Goal: Information Seeking & Learning: Learn about a topic

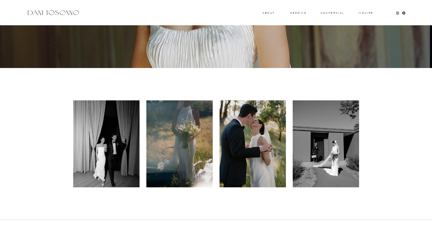
scroll to position [143, 0]
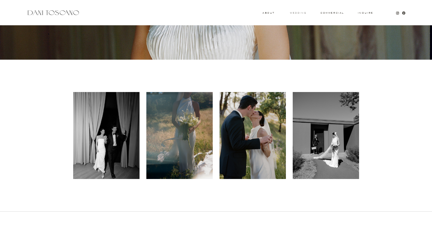
click at [300, 12] on h3 "wedding" at bounding box center [298, 13] width 16 height 2
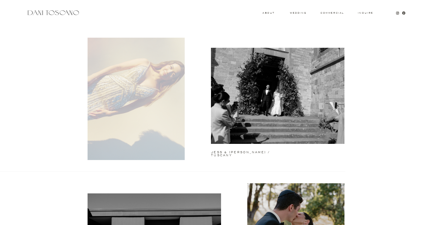
click at [114, 112] on div at bounding box center [136, 99] width 97 height 122
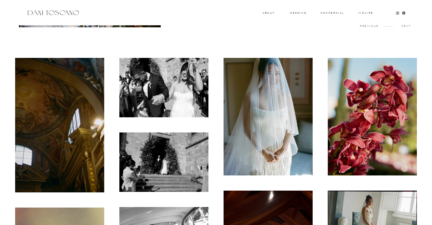
scroll to position [102, 0]
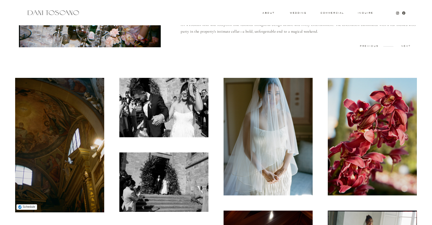
click at [68, 141] on img at bounding box center [59, 145] width 89 height 134
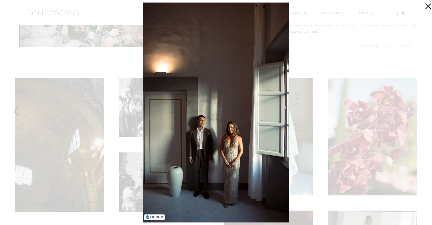
click at [425, 5] on icon at bounding box center [427, 5] width 10 height 10
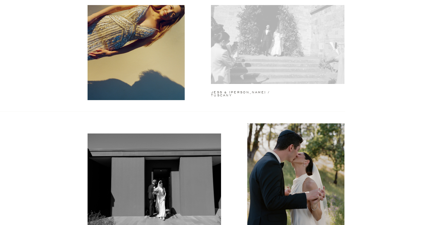
scroll to position [60, 0]
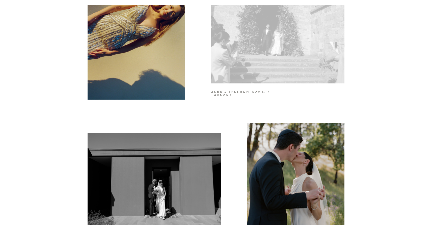
click at [255, 35] on div at bounding box center [278, 35] width 134 height 96
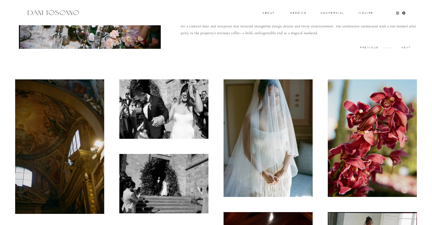
scroll to position [102, 0]
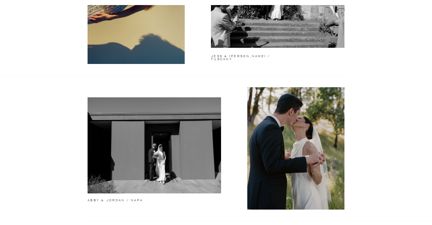
scroll to position [191, 0]
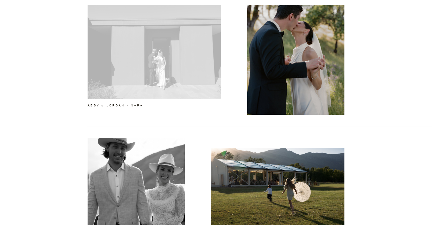
click at [120, 76] on div at bounding box center [155, 51] width 134 height 96
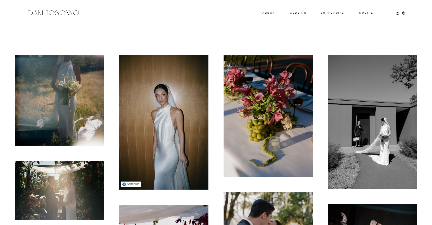
scroll to position [153, 0]
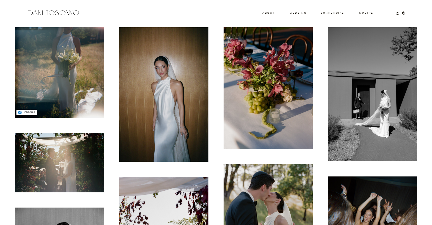
click at [80, 79] on img at bounding box center [59, 72] width 89 height 90
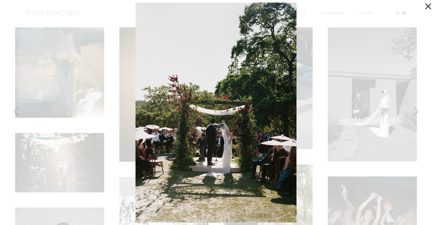
click at [431, 8] on icon at bounding box center [427, 5] width 10 height 10
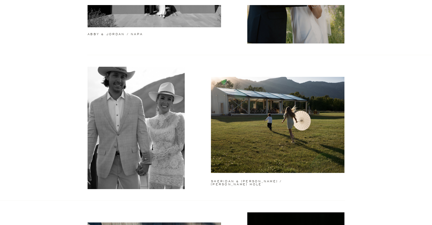
scroll to position [315, 0]
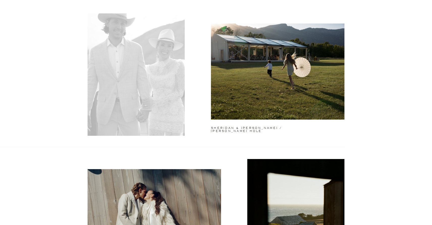
click at [129, 83] on div at bounding box center [136, 74] width 97 height 122
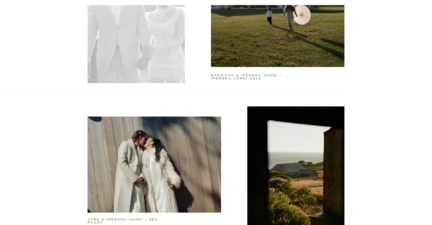
scroll to position [383, 0]
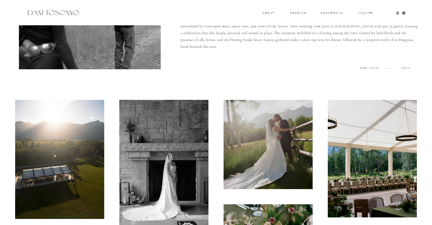
scroll to position [93, 0]
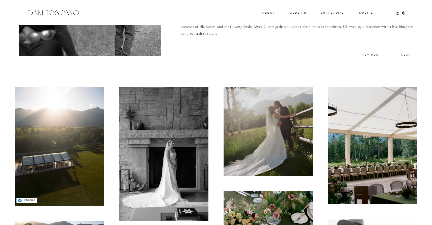
click at [61, 136] on img at bounding box center [59, 146] width 89 height 119
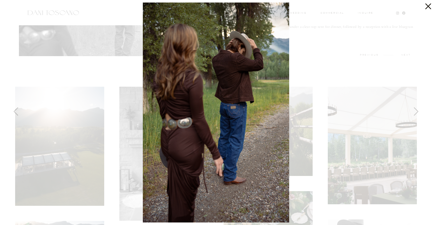
click at [426, 7] on icon at bounding box center [427, 5] width 10 height 10
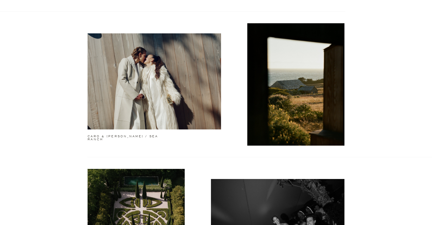
scroll to position [454, 0]
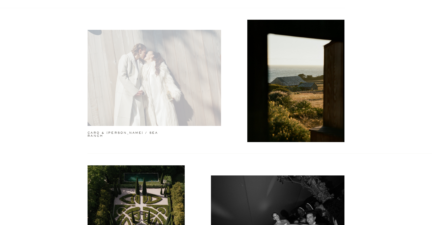
click at [135, 89] on div at bounding box center [155, 78] width 134 height 96
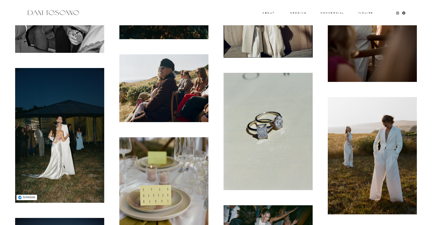
scroll to position [1011, 0]
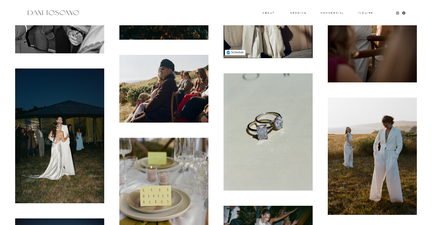
click at [246, 49] on img at bounding box center [268, 13] width 89 height 89
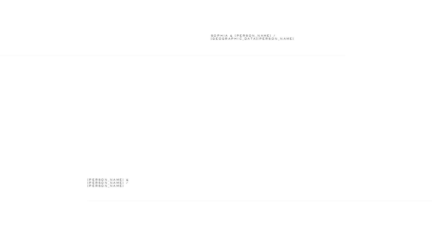
scroll to position [1057, 0]
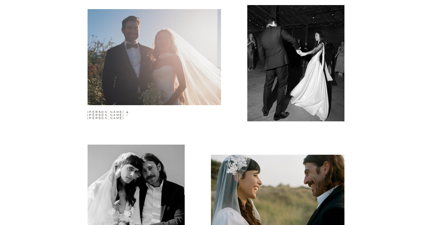
click at [122, 72] on div at bounding box center [155, 57] width 134 height 96
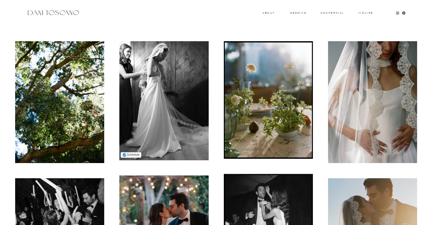
scroll to position [129, 0]
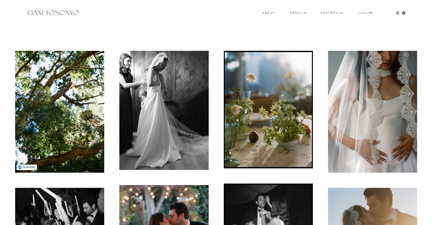
click at [92, 83] on img at bounding box center [59, 112] width 89 height 122
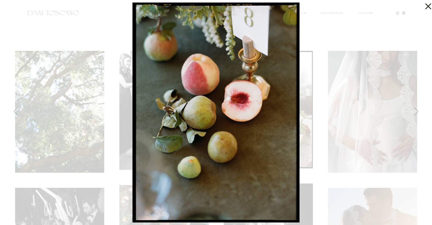
click at [427, 3] on icon at bounding box center [427, 5] width 10 height 10
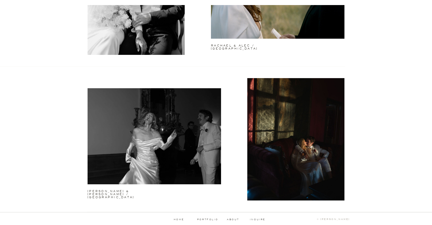
scroll to position [1275, 0]
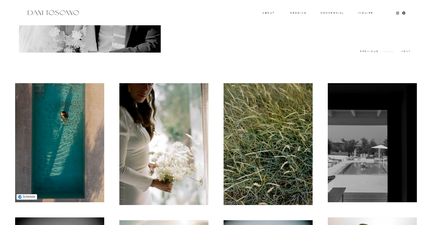
scroll to position [89, 0]
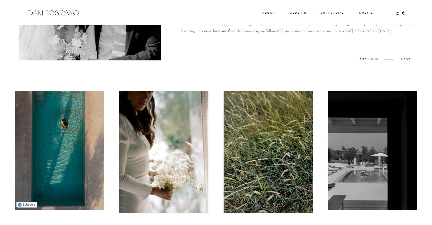
click at [72, 118] on img at bounding box center [59, 150] width 89 height 119
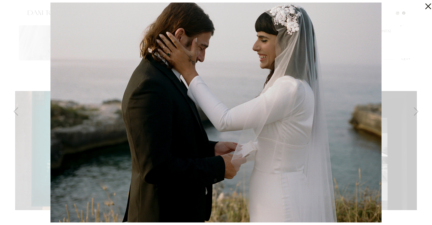
click at [427, 6] on icon at bounding box center [427, 5] width 10 height 10
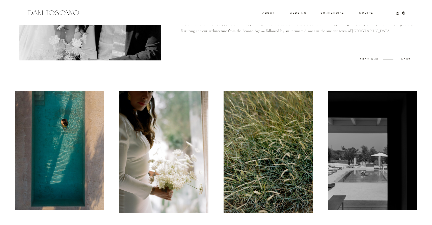
click at [59, 14] on div at bounding box center [54, 12] width 54 height 7
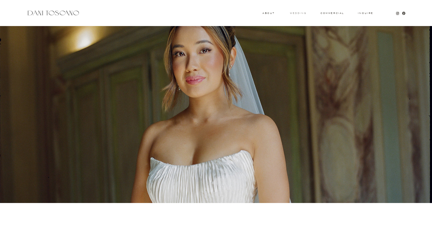
click at [300, 12] on h3 "wedding" at bounding box center [298, 13] width 16 height 2
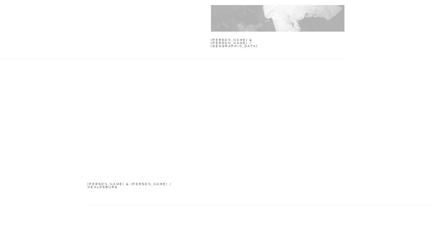
scroll to position [819, 0]
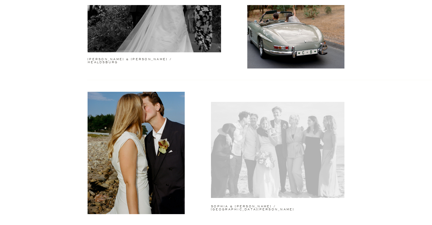
click at [246, 125] on div at bounding box center [278, 150] width 134 height 96
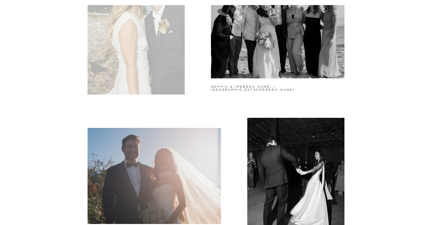
scroll to position [916, 0]
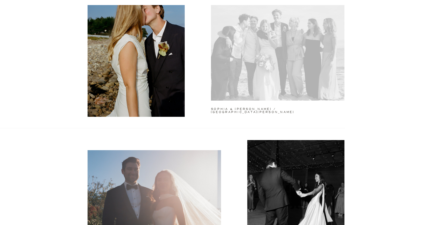
click at [244, 63] on div at bounding box center [278, 53] width 134 height 96
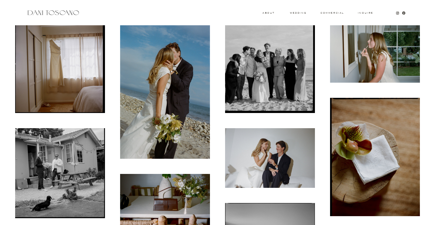
scroll to position [151, 0]
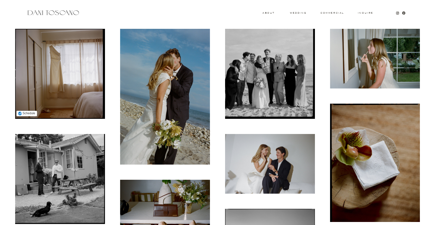
click at [56, 96] on img at bounding box center [60, 74] width 90 height 90
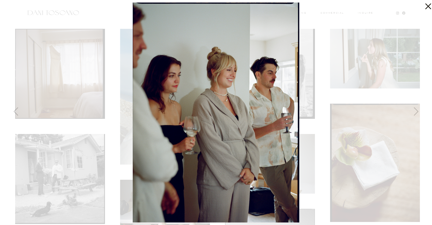
click at [424, 12] on div at bounding box center [216, 112] width 432 height 225
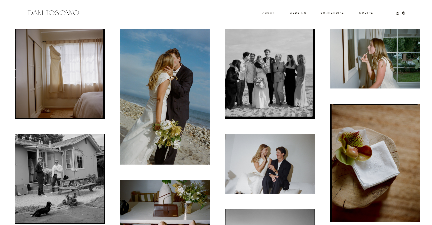
click at [269, 13] on h3 "About" at bounding box center [268, 13] width 11 height 2
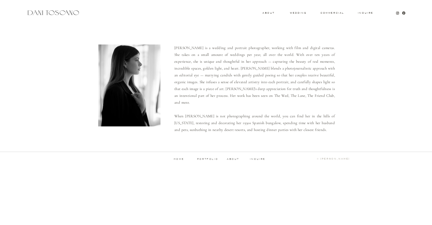
click at [296, 14] on div "Inquire commercial wedding About Dani is a wedding and portrait photographer, w…" at bounding box center [216, 85] width 432 height 170
click at [301, 14] on h3 "wedding" at bounding box center [298, 13] width 16 height 2
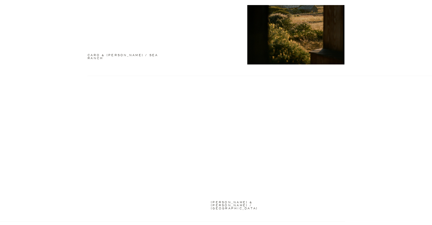
scroll to position [569, 0]
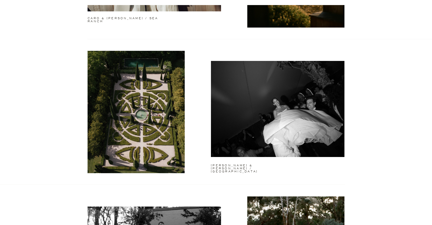
click at [235, 103] on div at bounding box center [278, 109] width 134 height 96
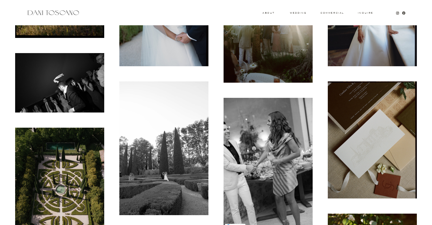
scroll to position [192, 0]
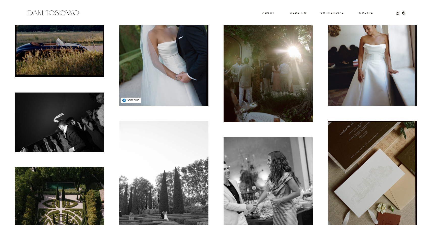
click at [192, 87] on img at bounding box center [163, 46] width 89 height 117
